Goal: Register for event/course

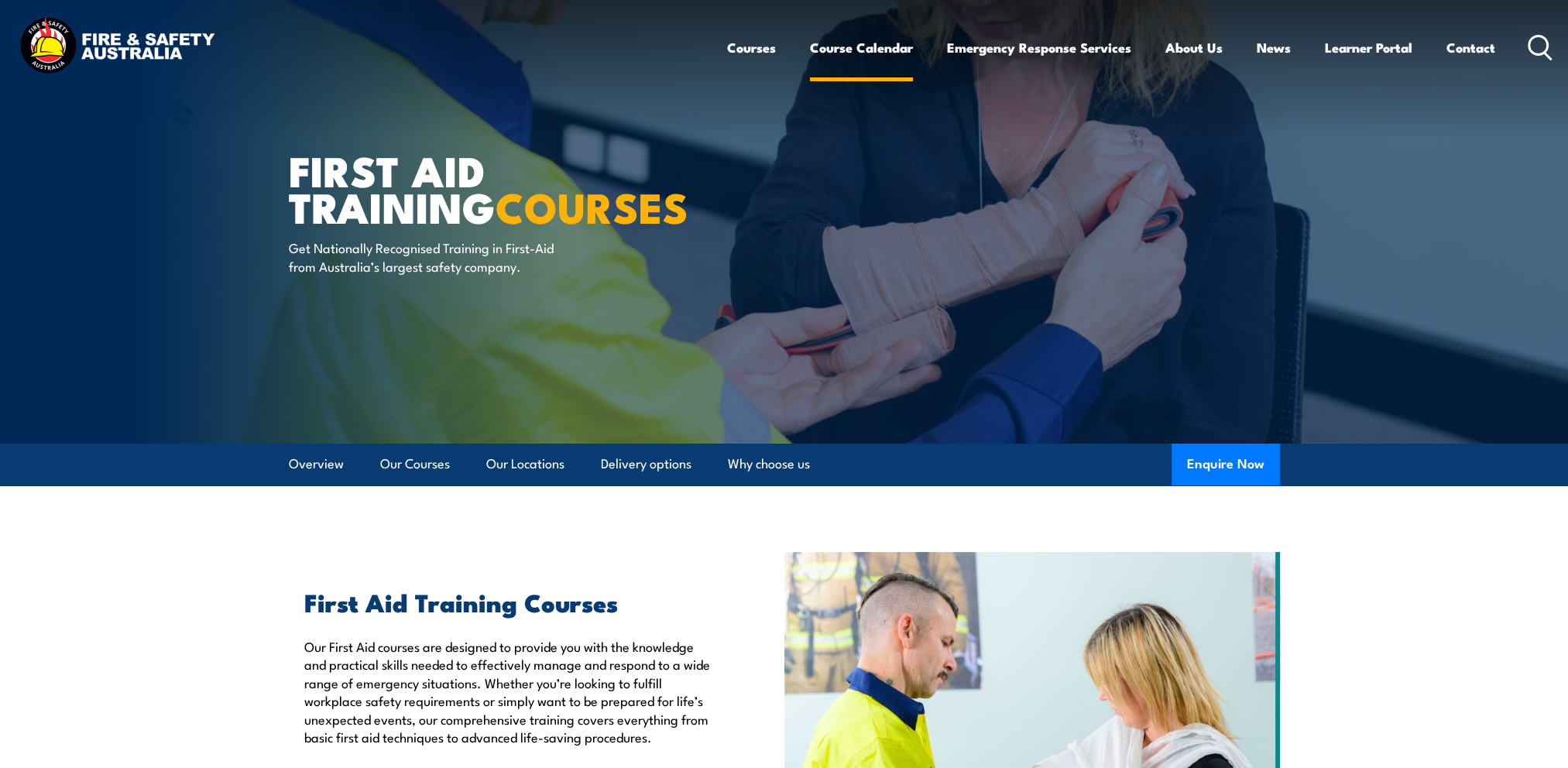
click at [838, 42] on link "Course Calendar" at bounding box center [861, 47] width 103 height 41
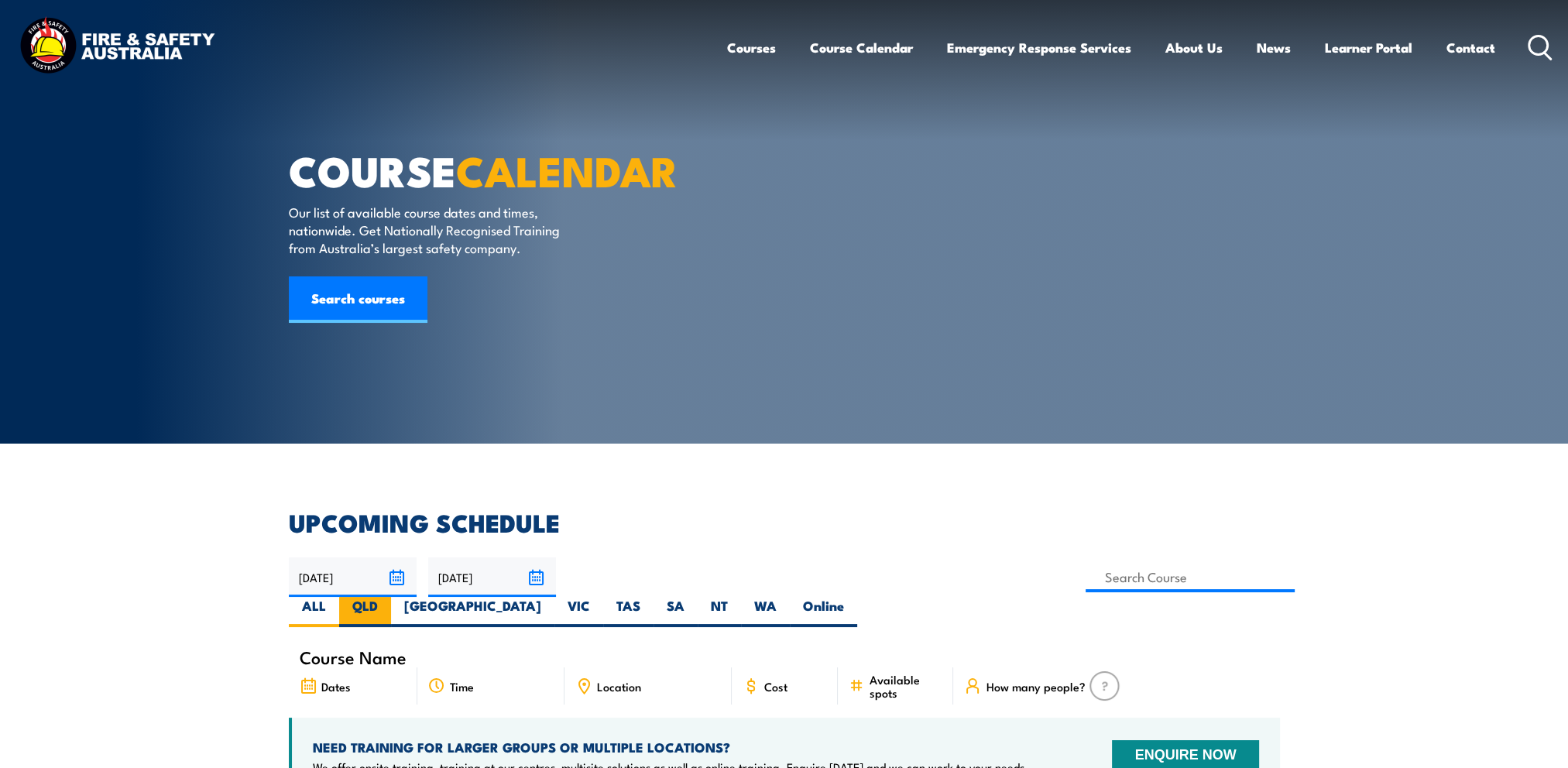
click at [391, 597] on label "QLD" at bounding box center [365, 612] width 52 height 30
click at [388, 597] on input "QLD" at bounding box center [382, 602] width 10 height 10
radio input "true"
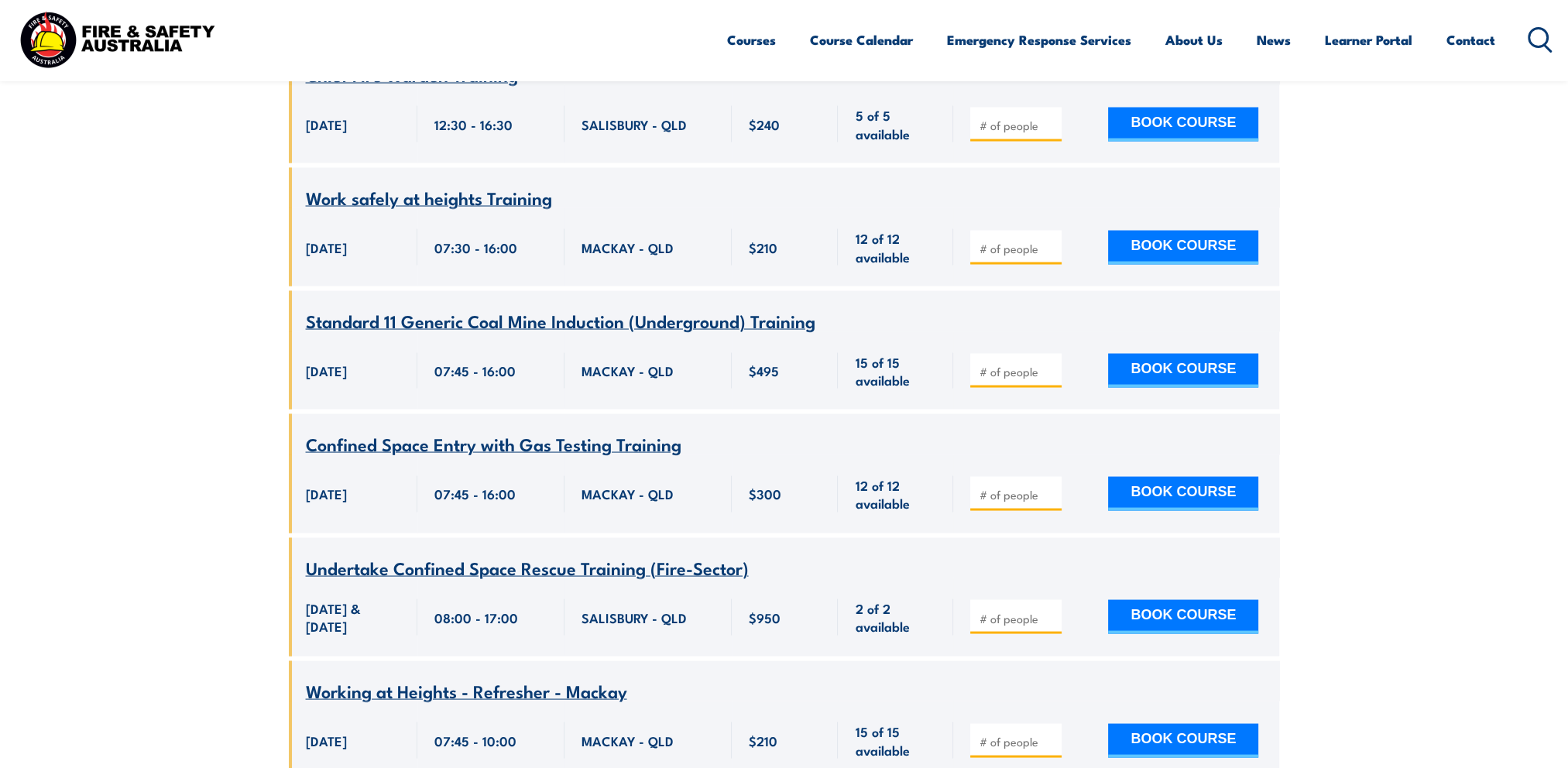
scroll to position [11816, 0]
